Goal: Task Accomplishment & Management: Manage account settings

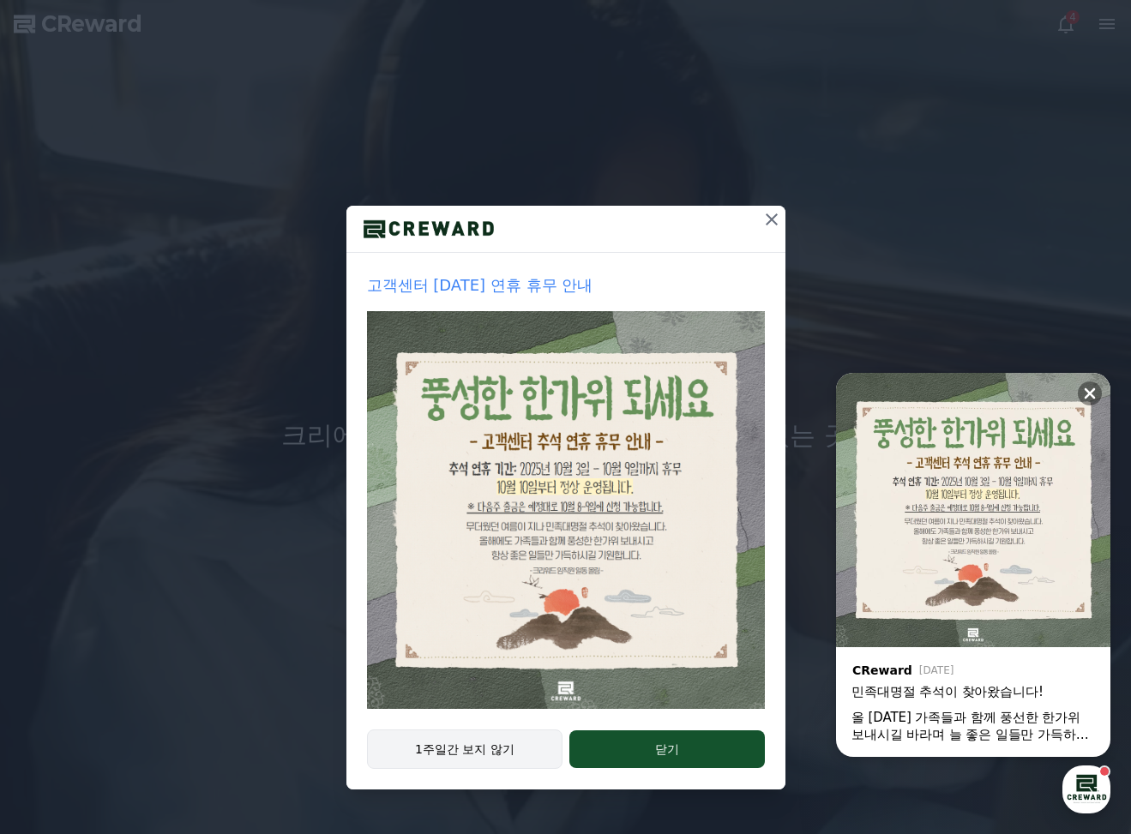
click at [529, 749] on button "1주일간 보지 않기" at bounding box center [465, 748] width 196 height 39
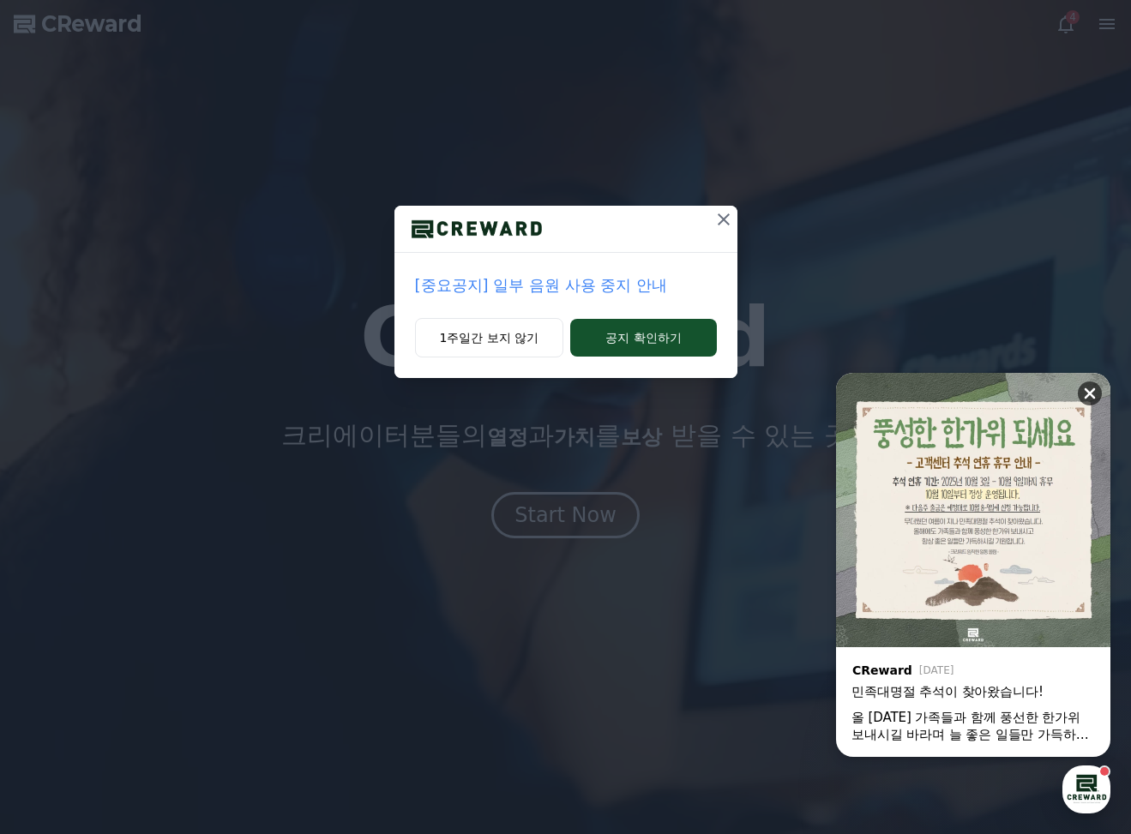
click at [1095, 396] on icon at bounding box center [1089, 393] width 17 height 17
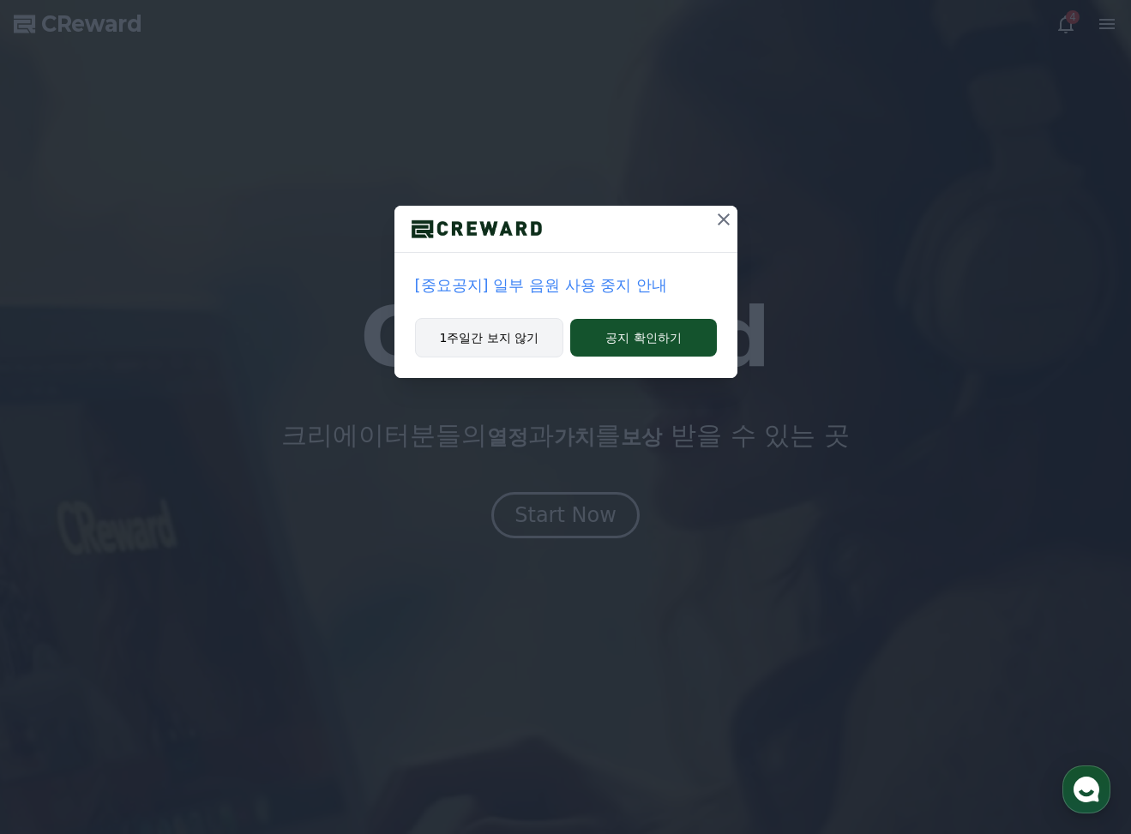
click at [476, 333] on button "1주일간 보지 않기" at bounding box center [489, 337] width 149 height 39
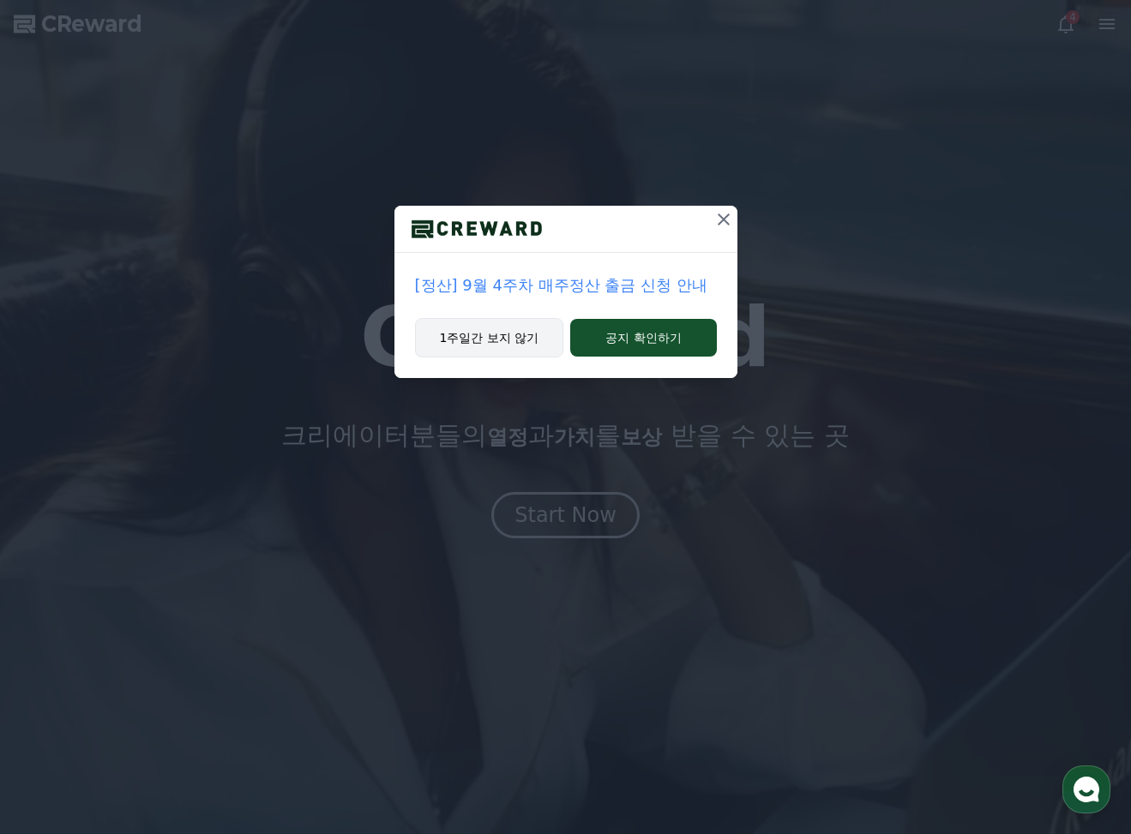
click at [519, 340] on button "1주일간 보지 않기" at bounding box center [489, 337] width 149 height 39
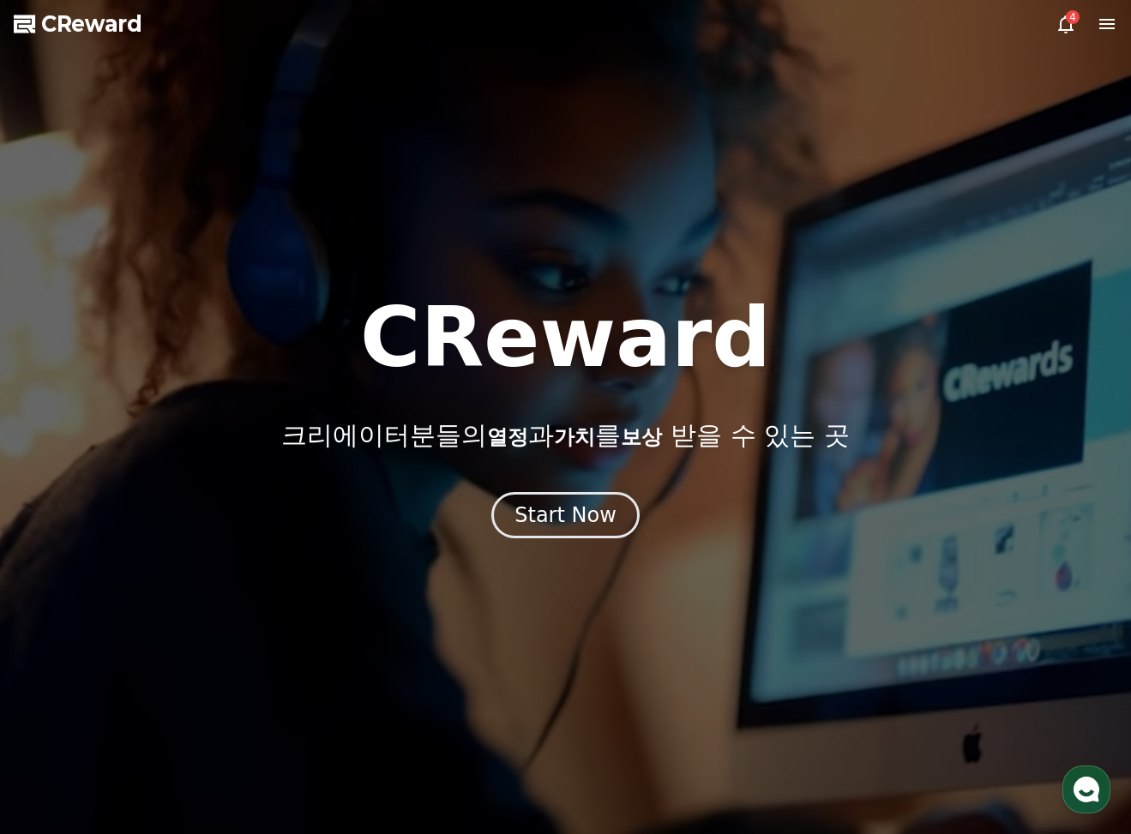
click at [1101, 29] on icon at bounding box center [1106, 24] width 15 height 10
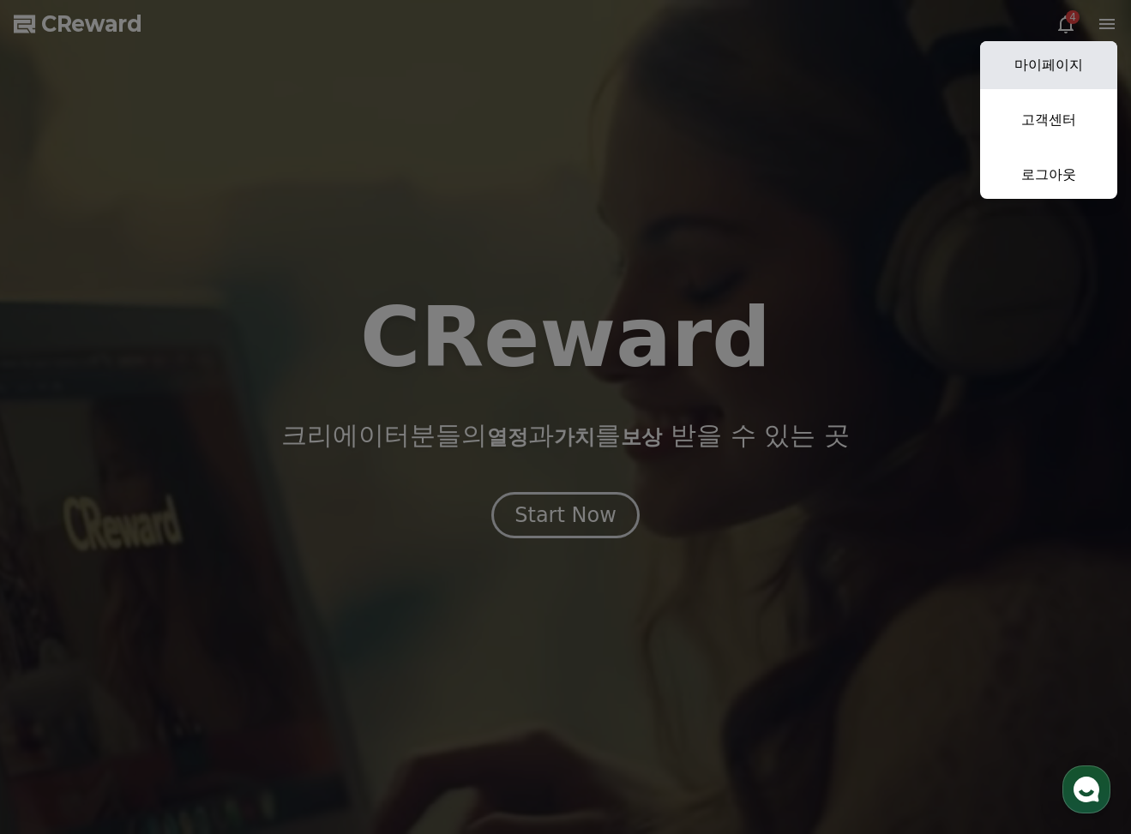
click at [1078, 53] on link "마이페이지" at bounding box center [1048, 65] width 137 height 48
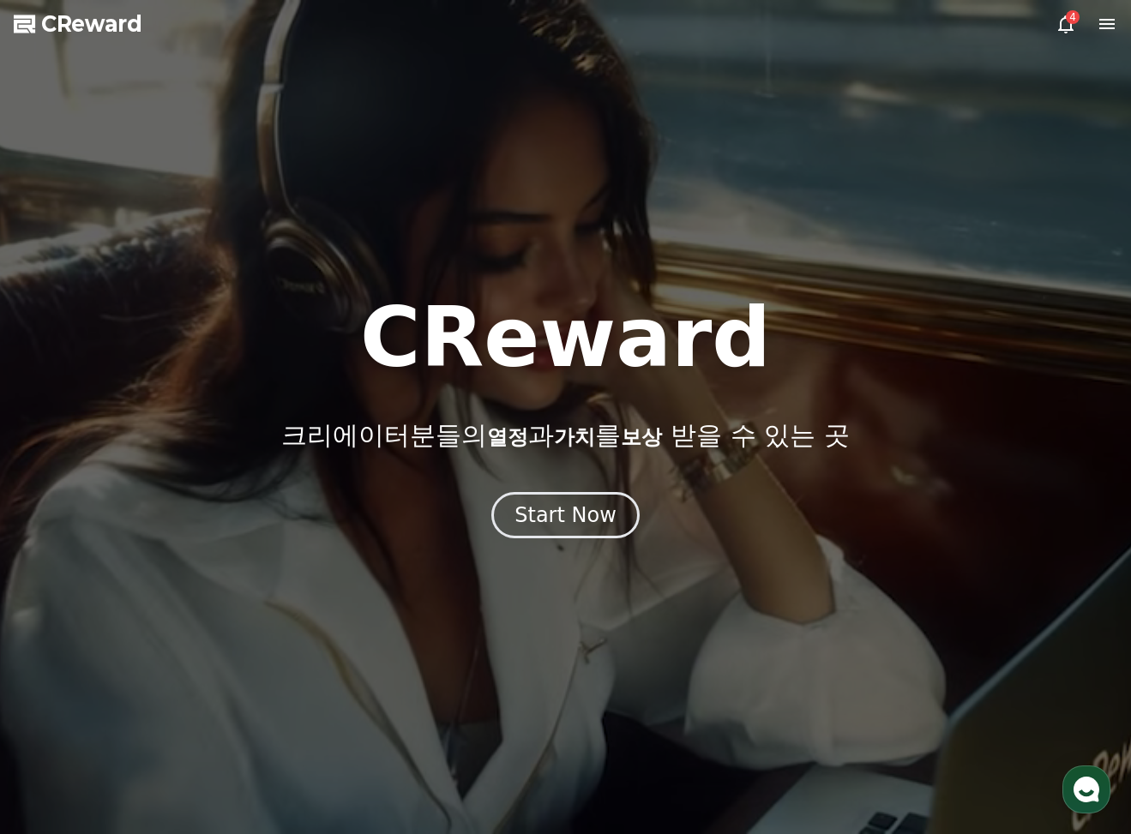
select select "**********"
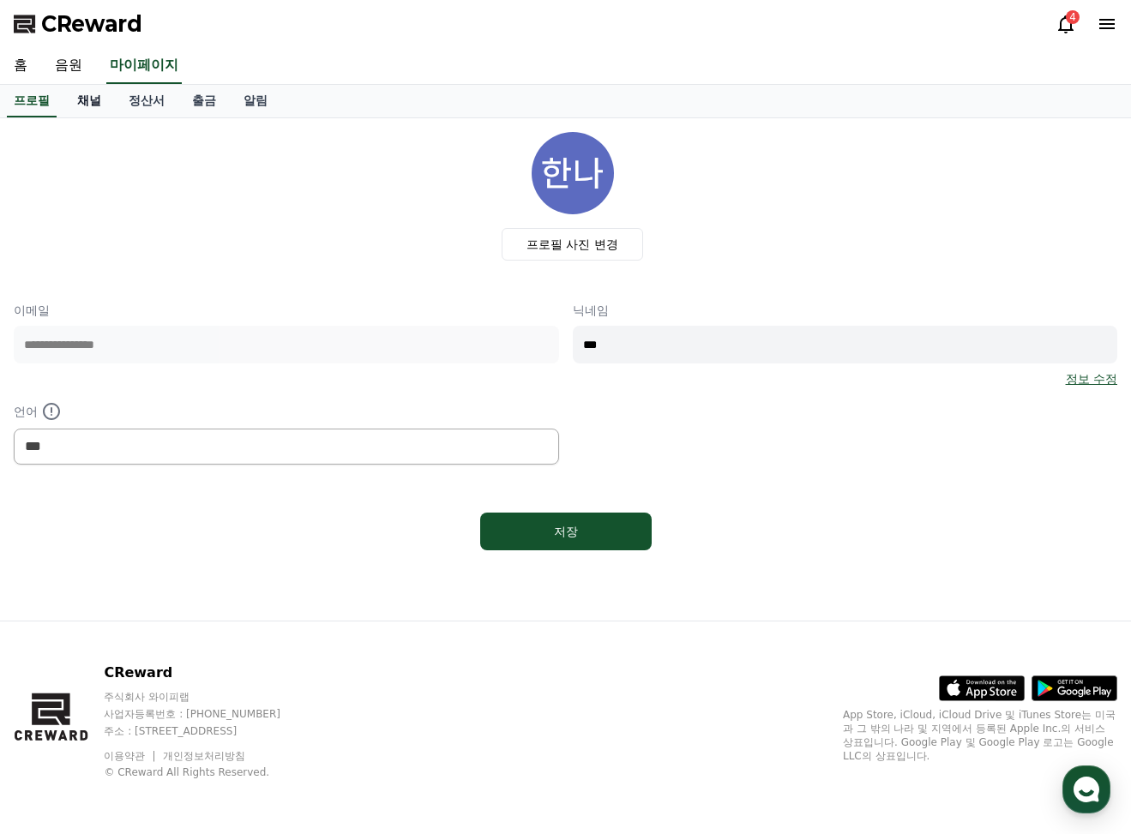
click at [89, 95] on link "채널" at bounding box center [88, 101] width 51 height 33
